Goal: Information Seeking & Learning: Learn about a topic

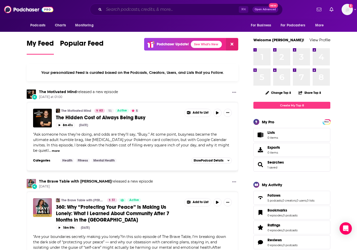
click at [170, 9] on input "Search podcasts, credits, & more..." at bounding box center [171, 9] width 135 height 8
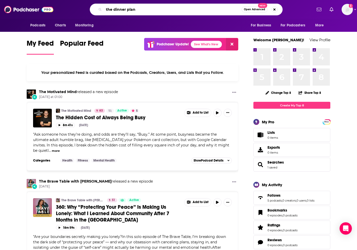
type input "the dinner plan"
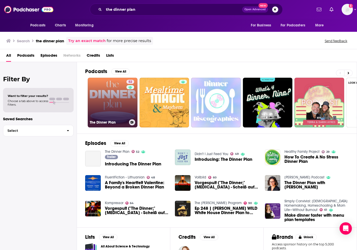
click at [102, 91] on link "52 The Dinner Plan" at bounding box center [113, 103] width 50 height 50
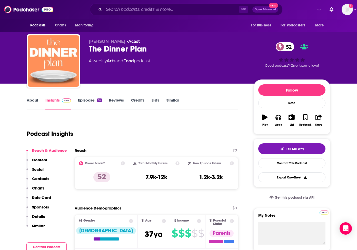
click at [34, 99] on link "About" at bounding box center [33, 104] width 12 height 12
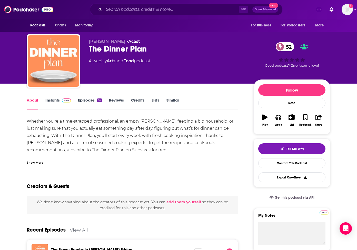
click at [62, 101] on img at bounding box center [66, 100] width 9 height 4
